Goal: Task Accomplishment & Management: Manage account settings

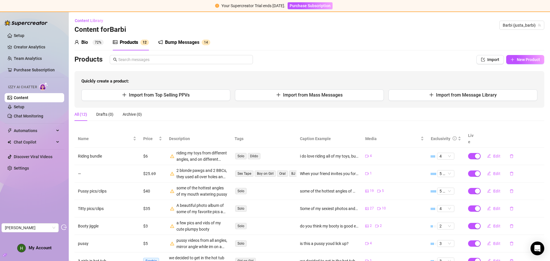
click at [86, 43] on div "Bio" at bounding box center [84, 42] width 7 height 7
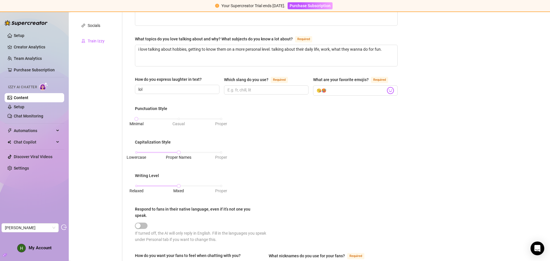
click at [96, 38] on div "Train Izzy" at bounding box center [96, 41] width 17 height 6
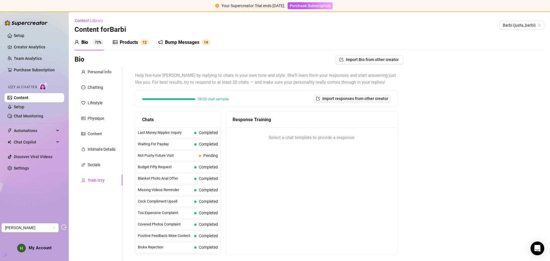
click at [141, 41] on sup "1 2" at bounding box center [144, 43] width 9 height 6
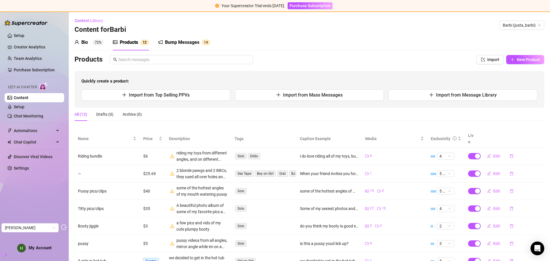
click at [190, 40] on div "Bump Messages" at bounding box center [182, 42] width 34 height 7
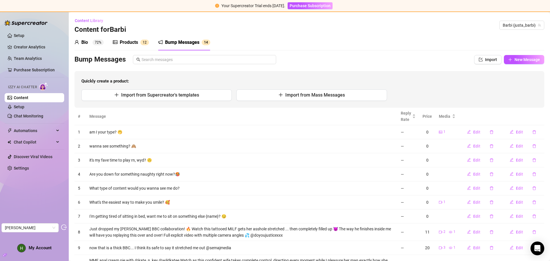
click at [143, 46] on div "Products 1 2" at bounding box center [131, 42] width 36 height 16
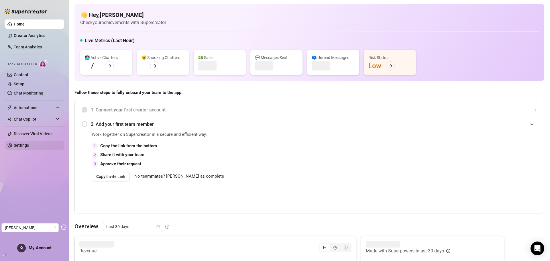
click at [21, 144] on link "Settings" at bounding box center [21, 145] width 15 height 5
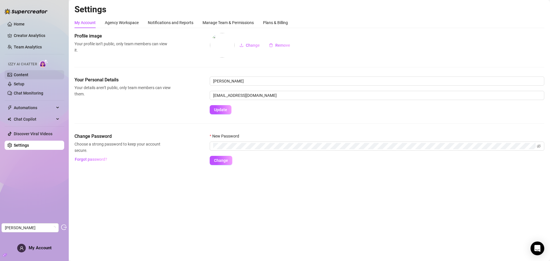
click at [28, 73] on link "Content" at bounding box center [21, 75] width 15 height 5
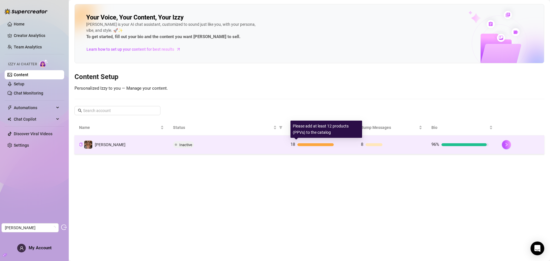
click at [337, 145] on div at bounding box center [323, 144] width 50 height 3
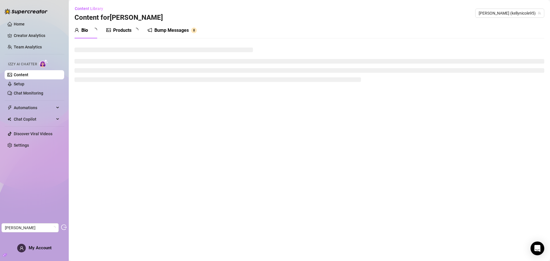
click at [130, 27] on div "Products" at bounding box center [122, 30] width 18 height 7
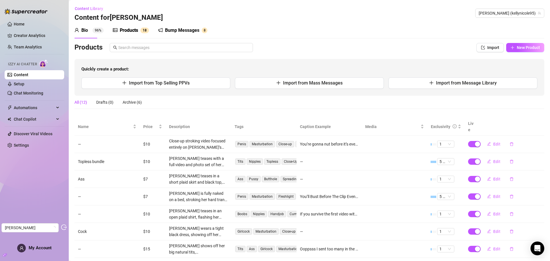
click at [138, 32] on div "Products" at bounding box center [129, 30] width 18 height 7
click at [24, 86] on link "Setup" at bounding box center [19, 84] width 11 height 5
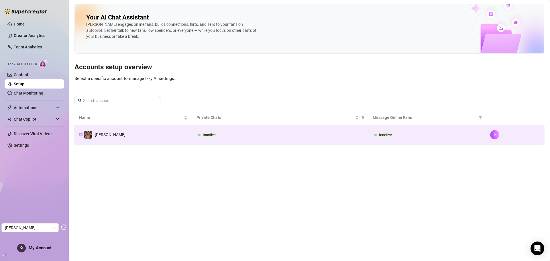
click at [238, 136] on div "Inactive" at bounding box center [280, 134] width 167 height 7
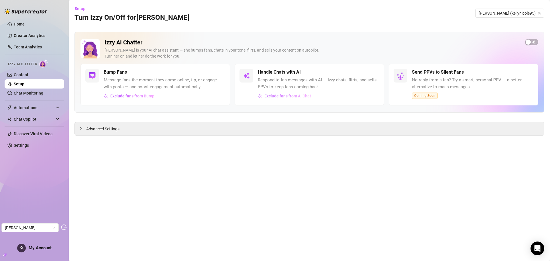
drag, startPoint x: 282, startPoint y: 90, endPoint x: 279, endPoint y: 96, distance: 6.4
click at [282, 91] on div "Handle Chats with AI Respond to fan messages with AI — Izzy chats, flirts, and …" at bounding box center [319, 85] width 122 height 32
click at [279, 96] on span "Exclude fans from AI Chat" at bounding box center [288, 96] width 47 height 5
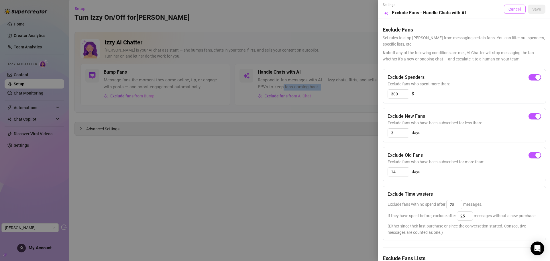
click at [511, 6] on button "Cancel" at bounding box center [515, 9] width 22 height 9
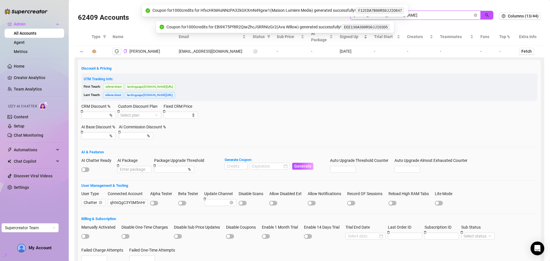
drag, startPoint x: 424, startPoint y: 15, endPoint x: 302, endPoint y: 17, distance: 122.7
click at [302, 17] on div "62409 Accounts davidmuchina089@gmail.com" at bounding box center [289, 15] width 422 height 19
paste input "[EMAIL_ADDRESS][DOMAIN_NAME]"
click at [485, 14] on button "button" at bounding box center [487, 15] width 13 height 9
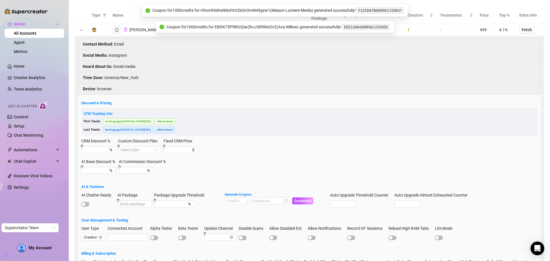
scroll to position [57, 0]
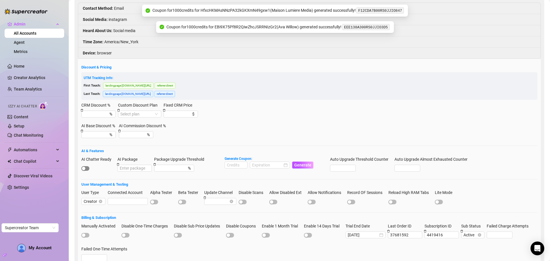
type input "tskellynicolexo@gmail.com"
click at [88, 168] on span "button" at bounding box center [85, 168] width 8 height 5
click at [229, 168] on input at bounding box center [236, 165] width 22 height 6
click at [286, 166] on div at bounding box center [270, 165] width 36 height 6
type input "1000"
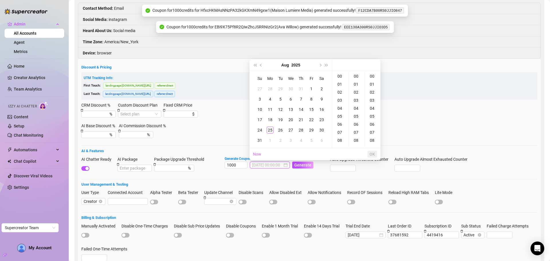
type input "2025-08-02 00:00:00"
click at [319, 67] on button "Next month (PageDown)" at bounding box center [320, 64] width 6 height 11
click at [304, 118] on div "25" at bounding box center [301, 119] width 7 height 7
type input "2025-09-25 00:00:00"
click at [376, 153] on button "OK" at bounding box center [372, 154] width 9 height 7
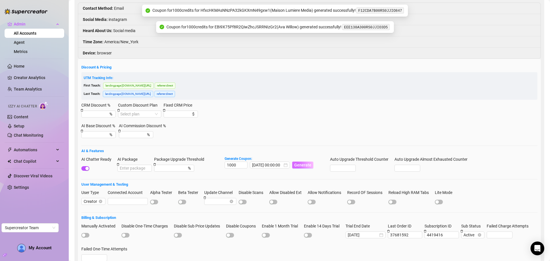
click at [300, 163] on span "Generate" at bounding box center [302, 165] width 17 height 5
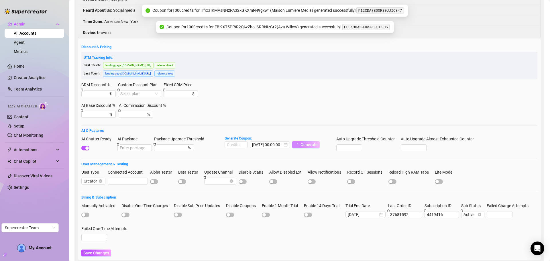
scroll to position [105, 0]
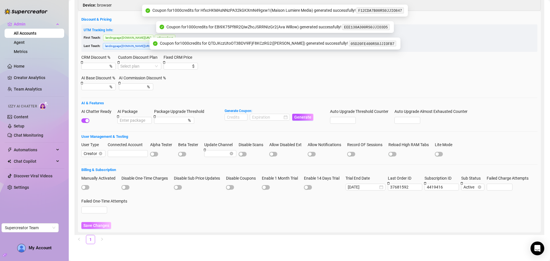
click at [95, 226] on span "Save Changes" at bounding box center [96, 225] width 26 height 5
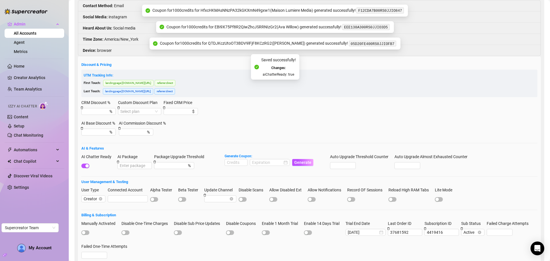
scroll to position [0, 0]
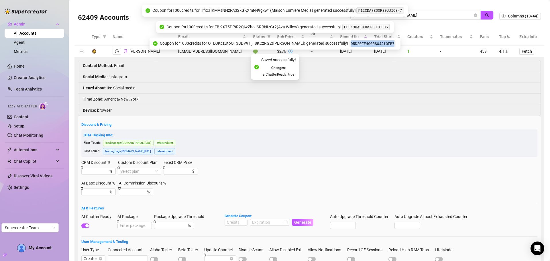
drag, startPoint x: 377, startPoint y: 44, endPoint x: 345, endPoint y: 44, distance: 31.8
click at [349, 44] on code "05D20FE400RS0JJIOFB7" at bounding box center [372, 44] width 47 height 6
copy code "05D20FE400RS0JJIOFB7"
click at [116, 50] on icon "logout" at bounding box center [117, 51] width 4 height 4
drag, startPoint x: 442, startPoint y: 14, endPoint x: 314, endPoint y: 11, distance: 128.2
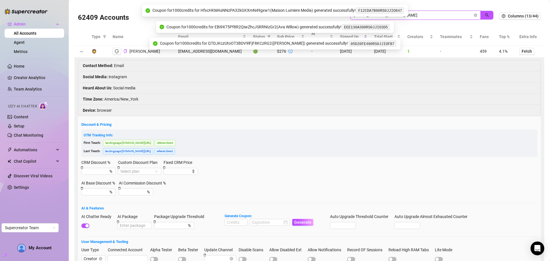
click at [314, 11] on body "Admin All Accounts Agent Metrics Home Creator Analytics Team Analytics Izzy AI …" at bounding box center [275, 130] width 550 height 261
click at [474, 16] on icon "close-circle" at bounding box center [475, 14] width 3 height 3
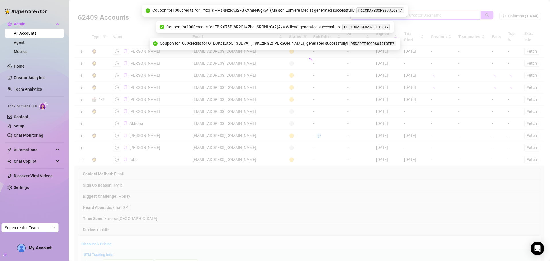
click at [413, 17] on input "search" at bounding box center [413, 15] width 119 height 6
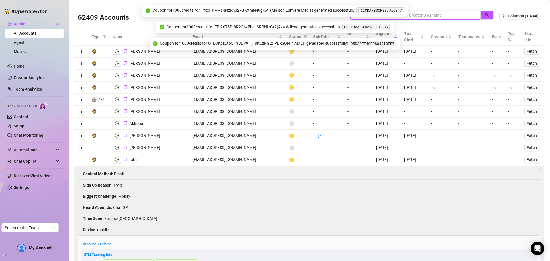
click at [413, 17] on input "search" at bounding box center [413, 15] width 119 height 6
paste input "[EMAIL_ADDRESS][DOMAIN_NAME]"
click at [481, 15] on button "button" at bounding box center [487, 15] width 13 height 9
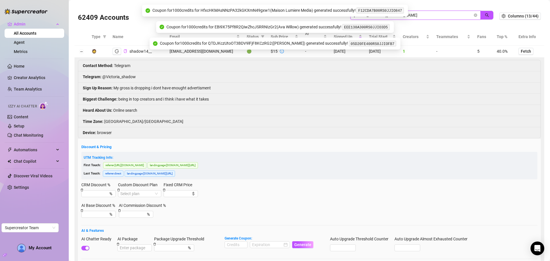
type input "[EMAIL_ADDRESS][DOMAIN_NAME]"
click at [125, 50] on icon "copy" at bounding box center [126, 51] width 4 height 4
click at [474, 15] on icon "close-circle" at bounding box center [475, 14] width 3 height 3
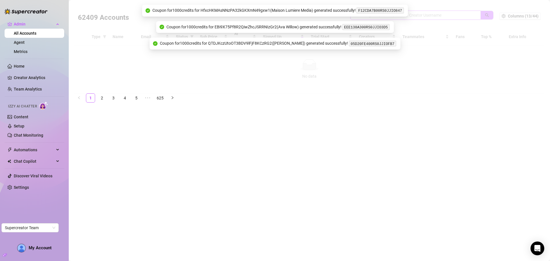
click at [420, 16] on input "search" at bounding box center [413, 15] width 119 height 6
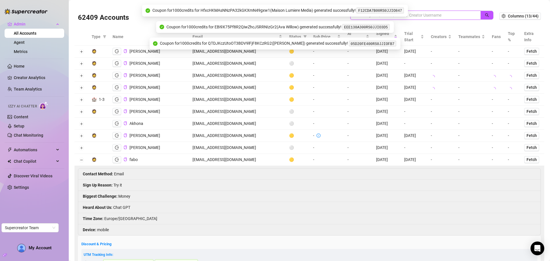
click at [419, 15] on input "search" at bounding box center [413, 15] width 119 height 6
paste input "parkerkelliher@gmail.com"
click at [485, 14] on icon "search" at bounding box center [487, 15] width 4 height 4
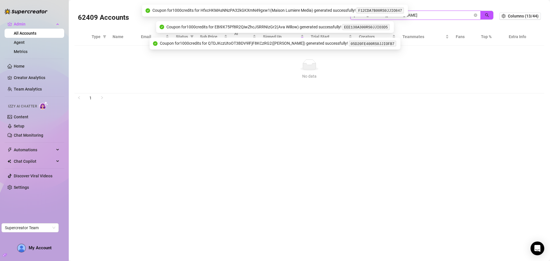
type input "parkerkelliher@gmail.com"
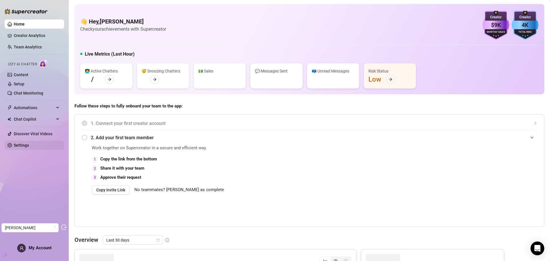
click at [22, 143] on link "Settings" at bounding box center [21, 145] width 15 height 5
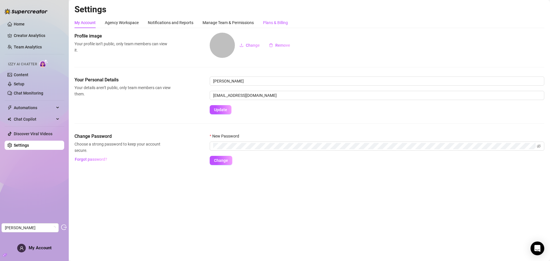
click at [270, 23] on div "Plans & Billing" at bounding box center [275, 22] width 25 height 6
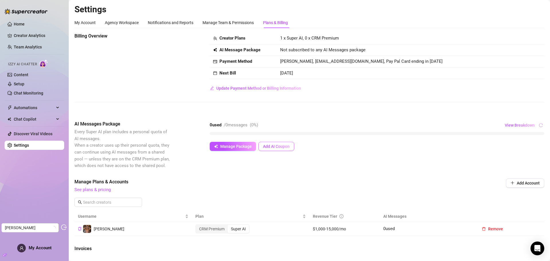
click at [277, 146] on span "Add AI Coupon" at bounding box center [276, 146] width 27 height 5
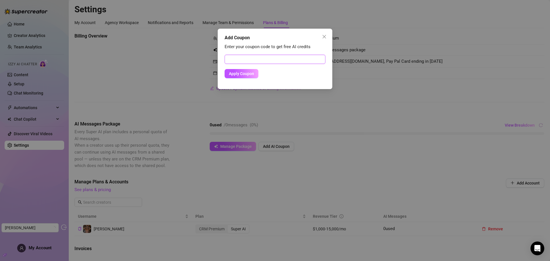
click at [252, 62] on input "text" at bounding box center [275, 59] width 101 height 9
paste input "05D20FE400RS0JJIOFB7"
type input "05D20FE400RS0JJIOFB7"
click at [244, 73] on span "Apply Coupon" at bounding box center [241, 73] width 25 height 5
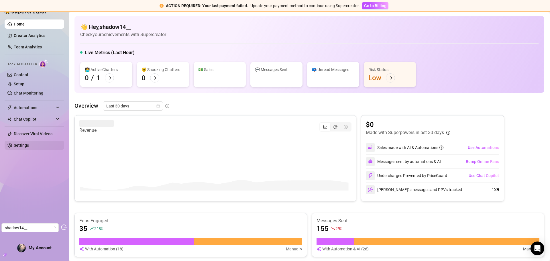
drag, startPoint x: 31, startPoint y: 148, endPoint x: 42, endPoint y: 141, distance: 12.4
click at [29, 148] on link "Settings" at bounding box center [21, 145] width 15 height 5
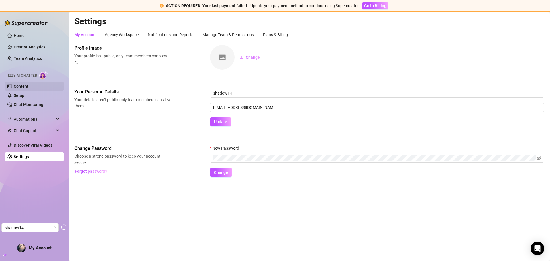
click at [27, 86] on link "Content" at bounding box center [21, 86] width 15 height 5
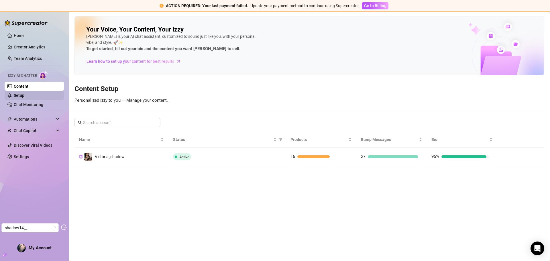
click at [24, 93] on link "Setup" at bounding box center [19, 95] width 11 height 5
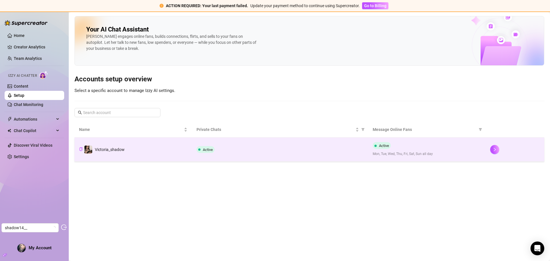
click at [280, 152] on div "Active" at bounding box center [280, 149] width 167 height 7
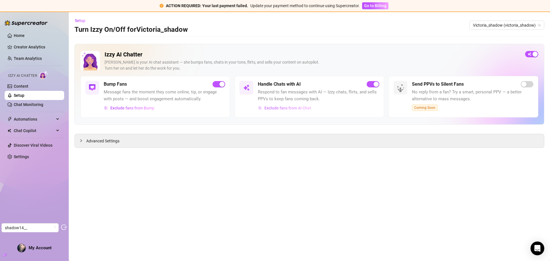
click at [286, 106] on span "Exclude fans from AI Chat" at bounding box center [288, 108] width 47 height 5
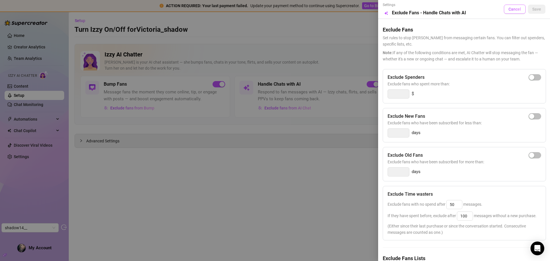
click at [514, 9] on span "Cancel" at bounding box center [515, 9] width 13 height 5
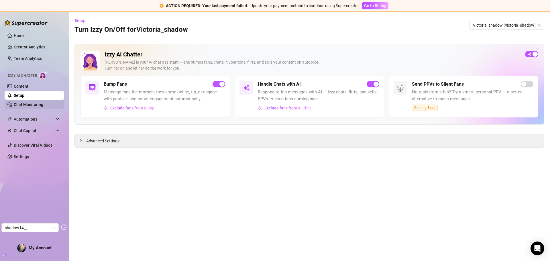
click at [32, 107] on link "Chat Monitoring" at bounding box center [29, 104] width 30 height 5
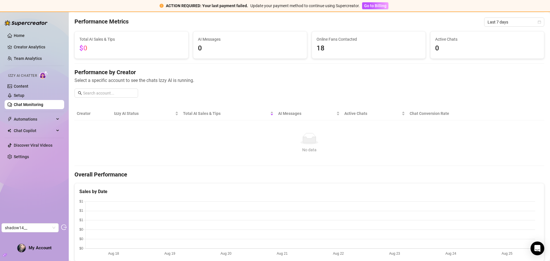
scroll to position [9, 0]
